Goal: Check status: Check status

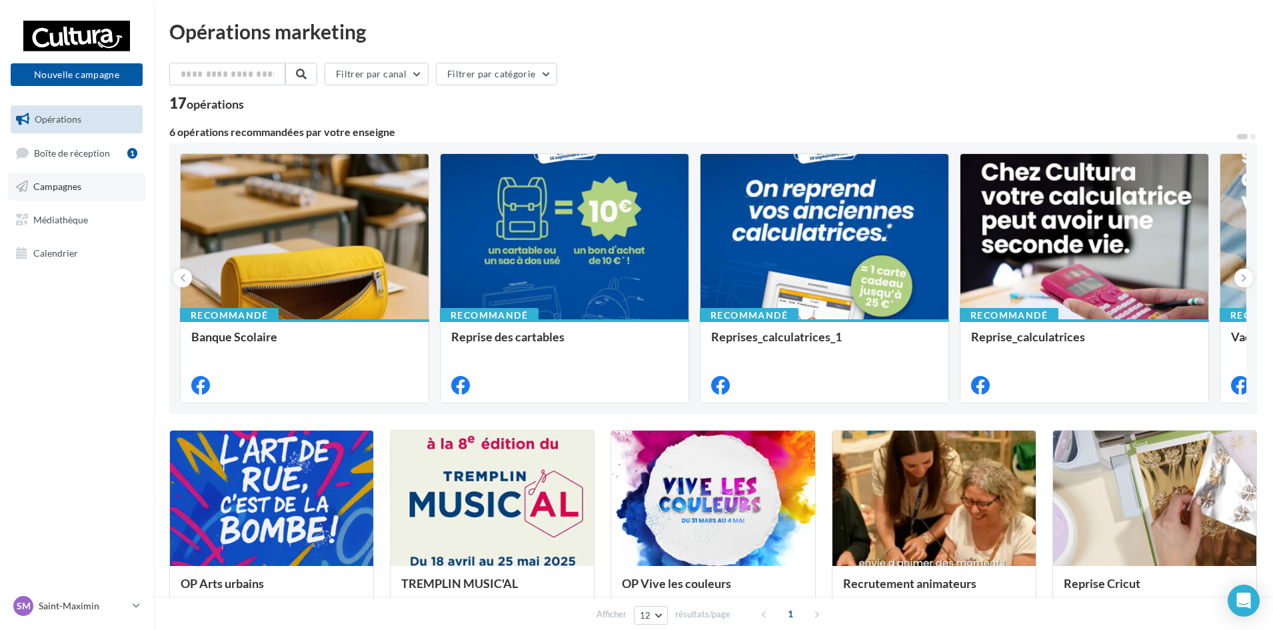
click at [57, 185] on span "Campagnes" at bounding box center [57, 186] width 48 height 11
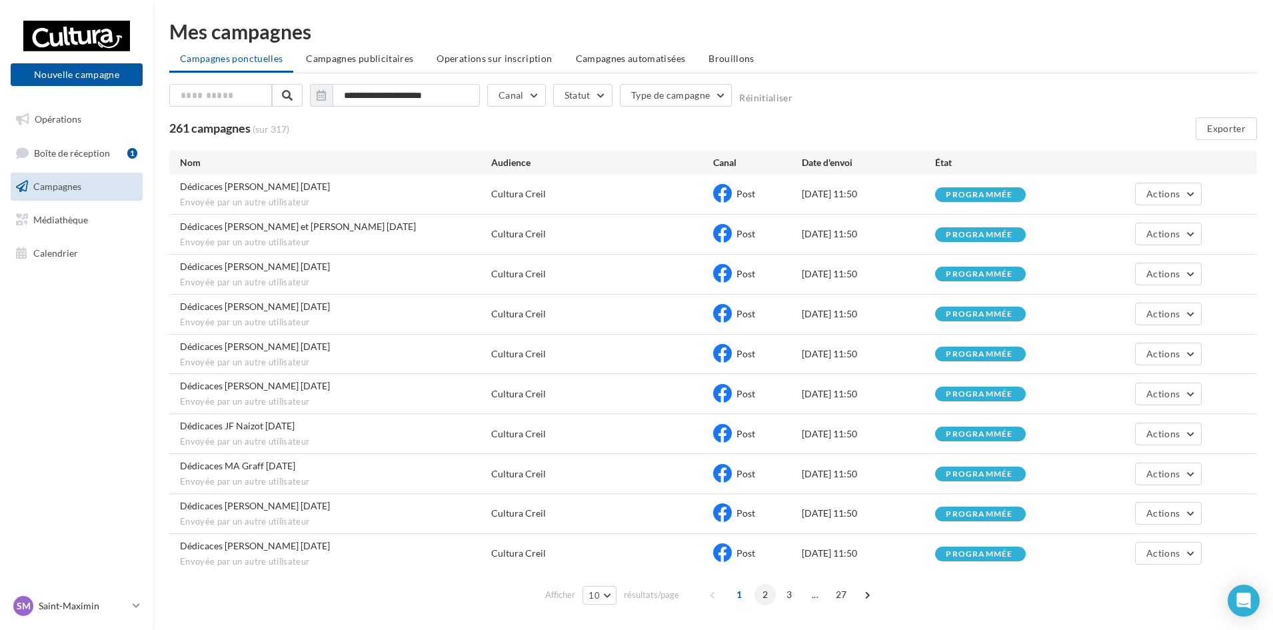
click at [763, 592] on span "2" at bounding box center [765, 594] width 21 height 21
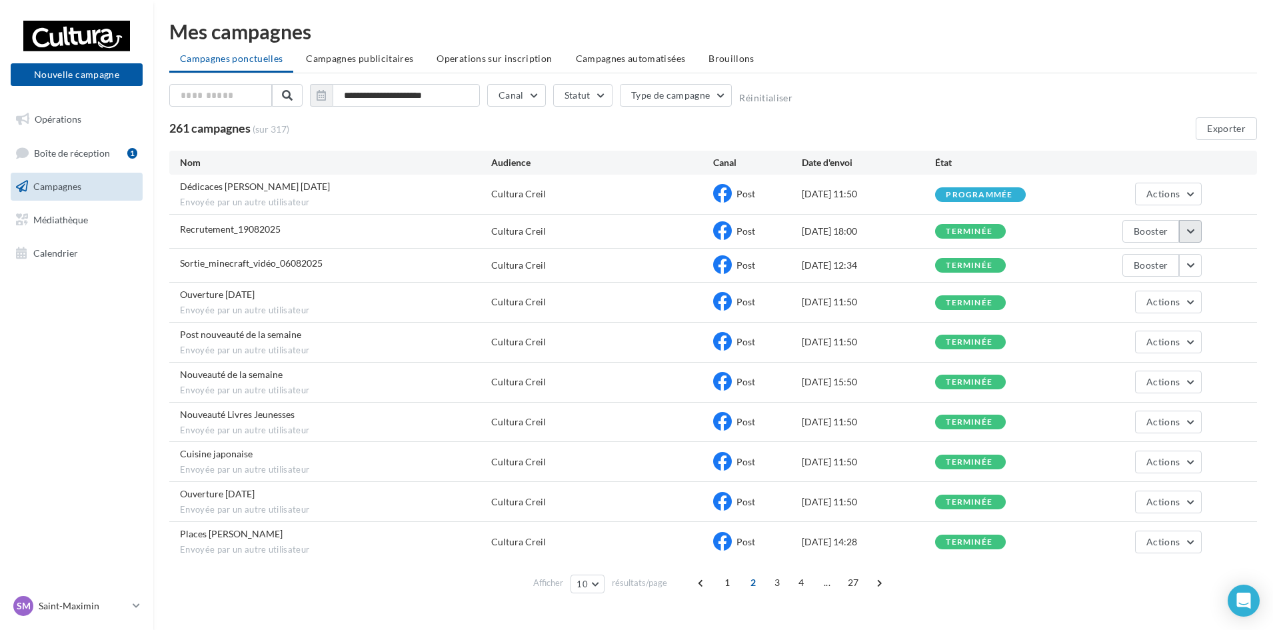
click at [1187, 228] on button "button" at bounding box center [1190, 231] width 23 height 23
click at [1159, 260] on button "Voir les résultats" at bounding box center [1135, 262] width 133 height 35
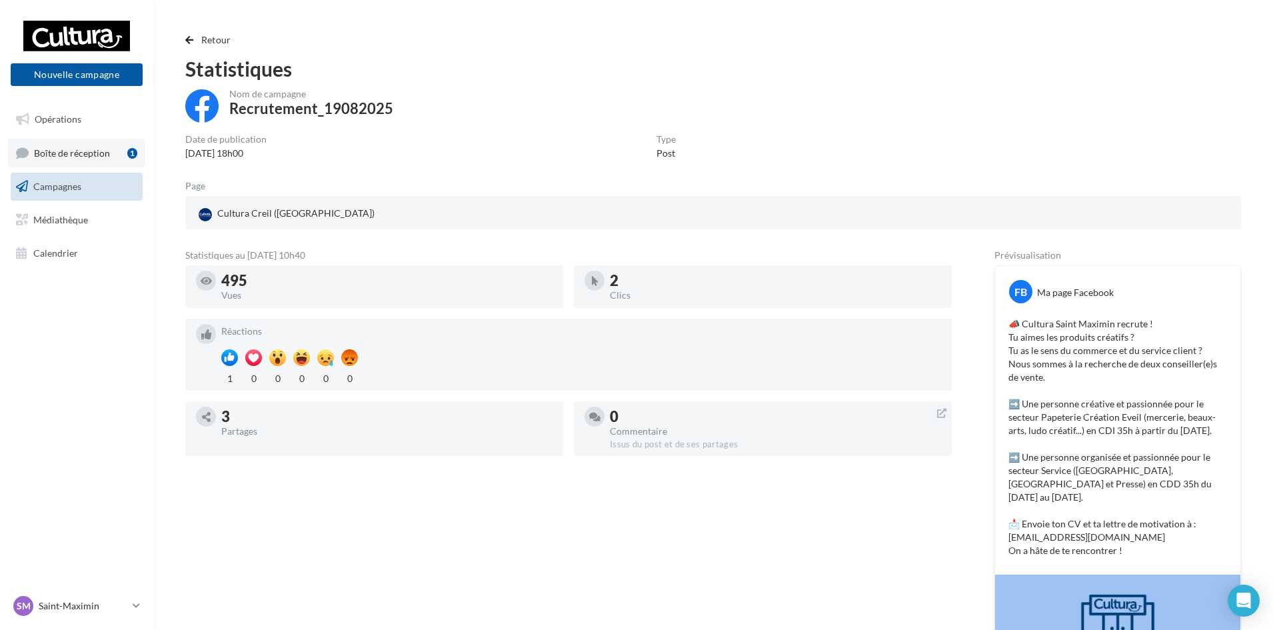
click at [92, 151] on span "Boîte de réception" at bounding box center [72, 152] width 76 height 11
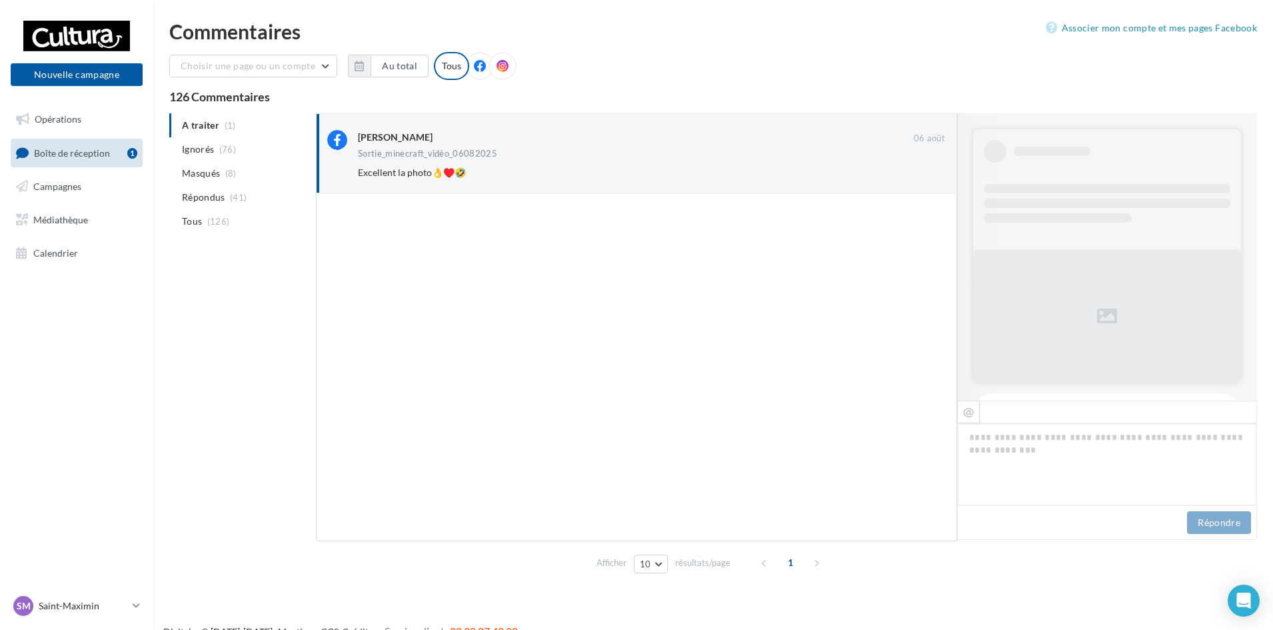
scroll to position [353, 0]
